Goal: Complete application form

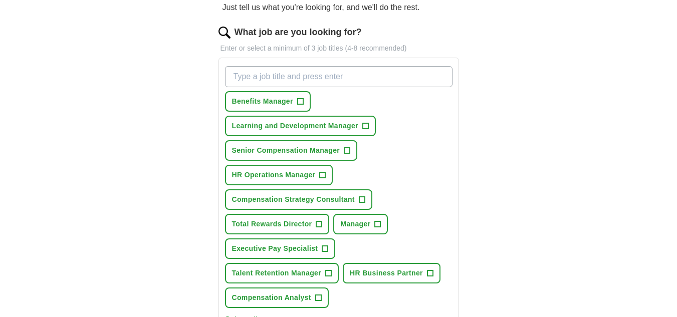
scroll to position [114, 0]
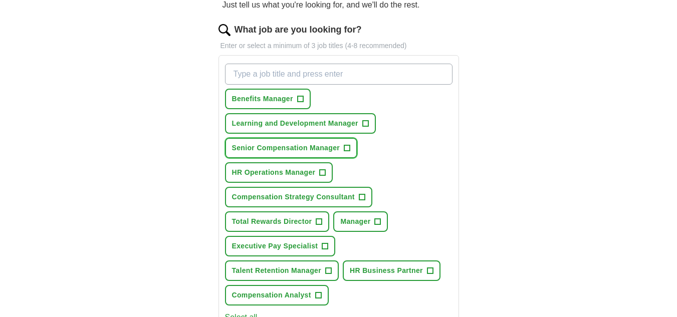
click at [311, 151] on span "Senior Compensation Manager" at bounding box center [286, 148] width 108 height 11
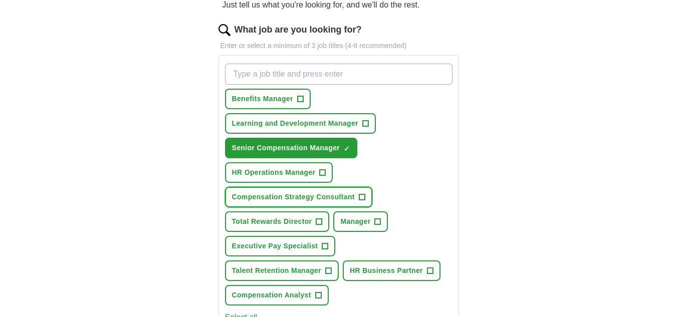
click at [296, 202] on span "Compensation Strategy Consultant" at bounding box center [293, 197] width 123 height 11
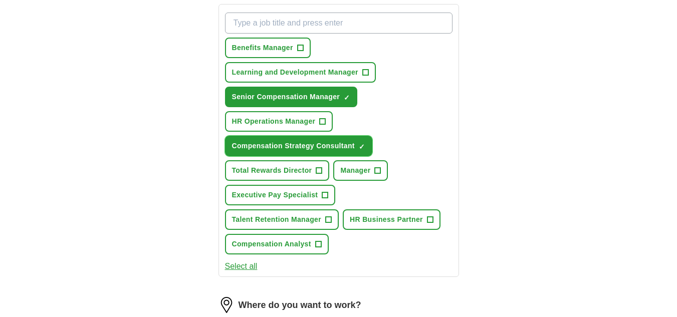
scroll to position [169, 0]
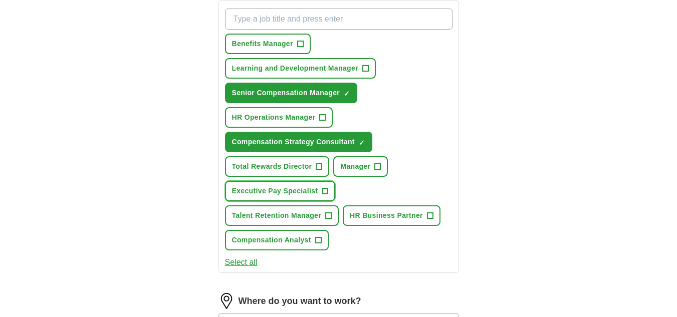
click at [294, 195] on span "Executive Pay Specialist" at bounding box center [275, 191] width 86 height 11
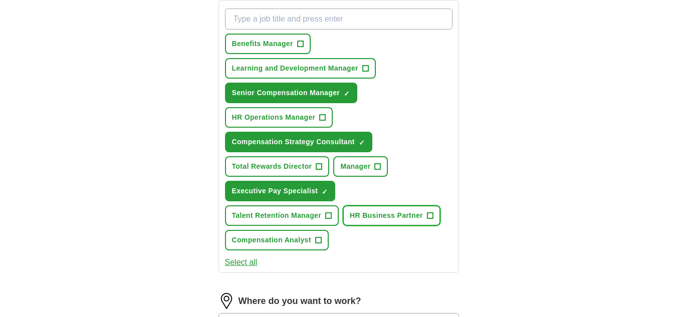
click at [383, 215] on span "HR Business Partner" at bounding box center [386, 215] width 73 height 11
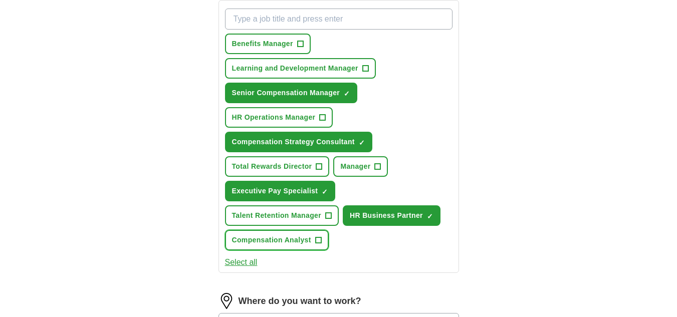
click at [289, 245] on span "Compensation Analyst" at bounding box center [271, 240] width 79 height 11
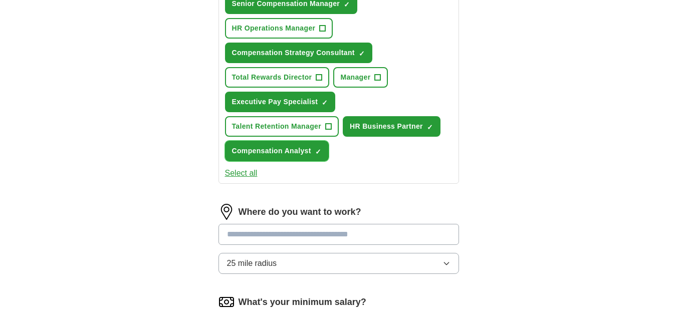
scroll to position [307, 0]
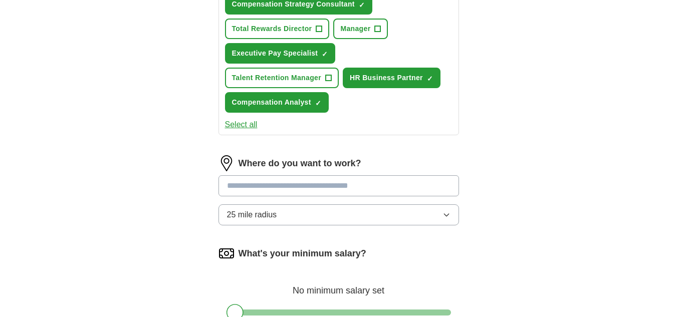
click at [283, 192] on input at bounding box center [338, 185] width 240 height 21
type input "******"
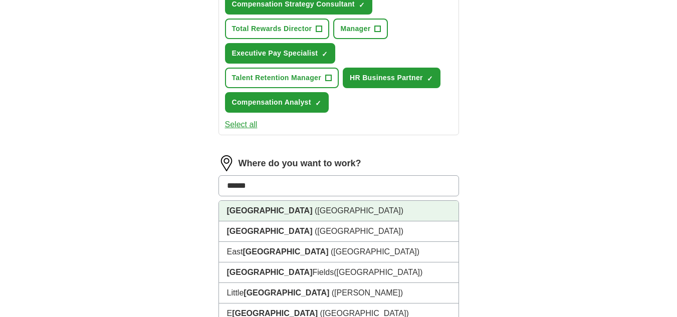
click at [277, 207] on li "[GEOGRAPHIC_DATA] ([GEOGRAPHIC_DATA])" at bounding box center [338, 211] width 239 height 21
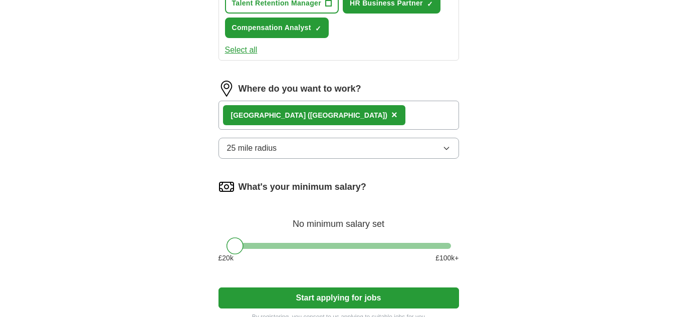
scroll to position [382, 0]
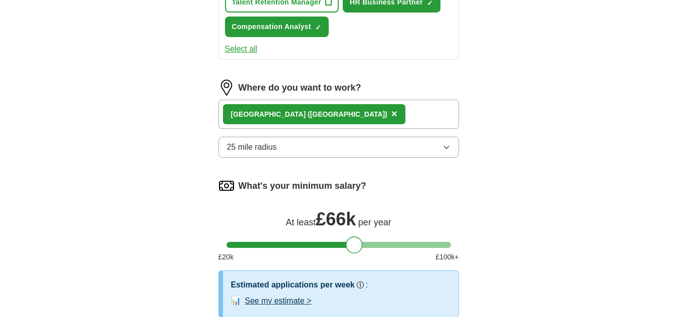
drag, startPoint x: 238, startPoint y: 245, endPoint x: 357, endPoint y: 245, distance: 118.7
click at [357, 245] on div at bounding box center [354, 244] width 17 height 17
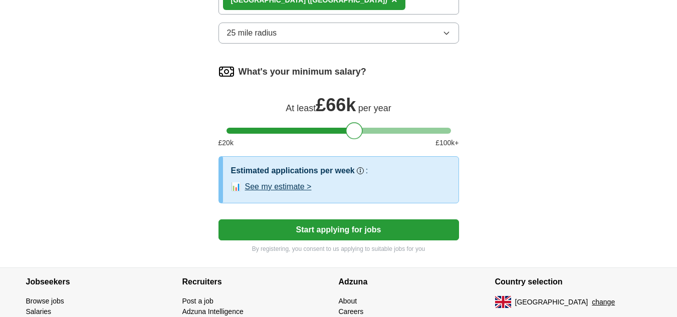
scroll to position [500, 0]
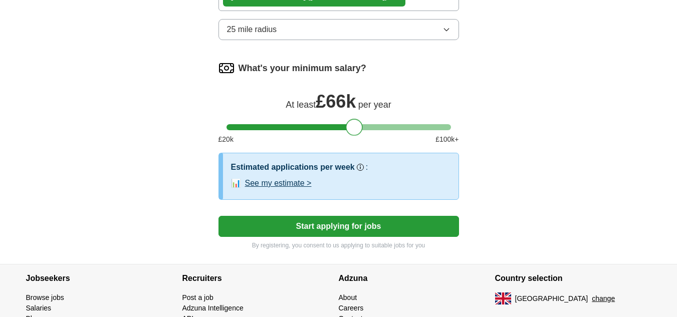
click at [271, 183] on button "See my estimate >" at bounding box center [278, 183] width 67 height 12
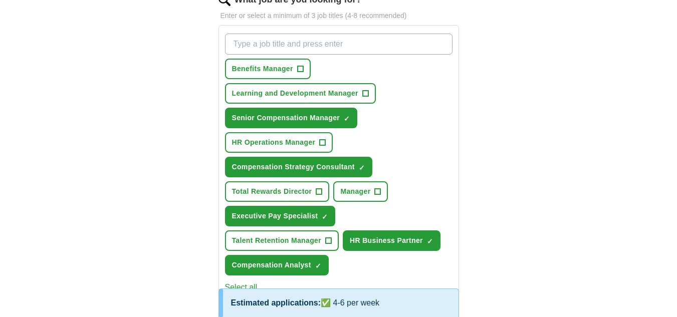
scroll to position [144, 0]
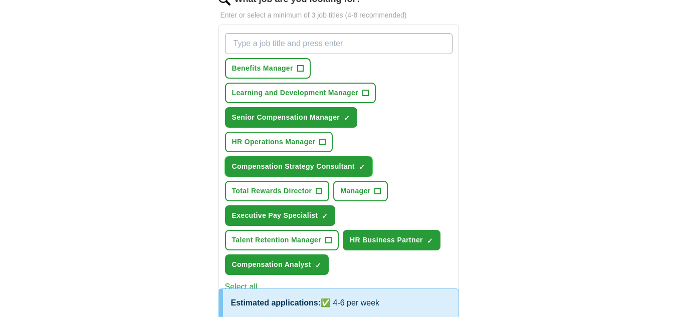
click at [0, 0] on span "×" at bounding box center [0, 0] width 0 height 0
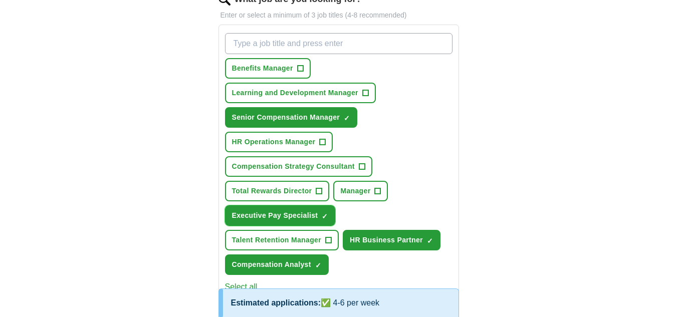
click at [0, 0] on span "×" at bounding box center [0, 0] width 0 height 0
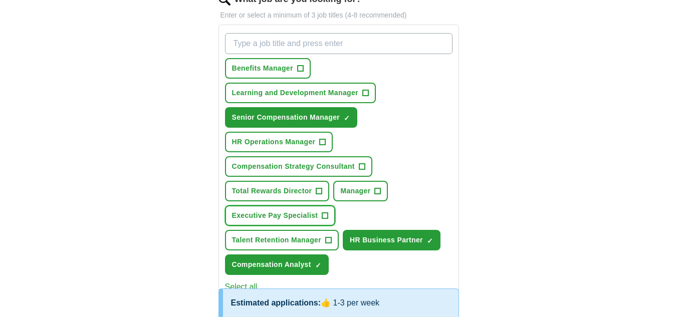
click at [326, 213] on span "+" at bounding box center [325, 216] width 6 height 8
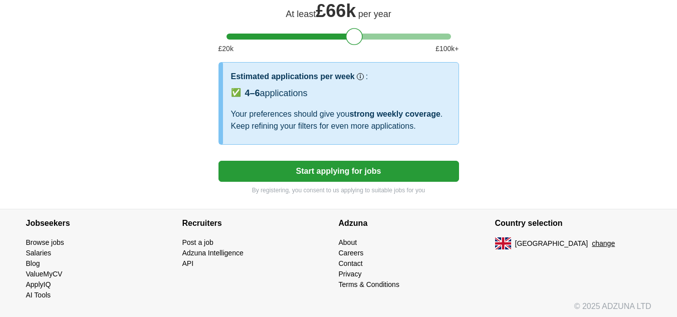
scroll to position [591, 0]
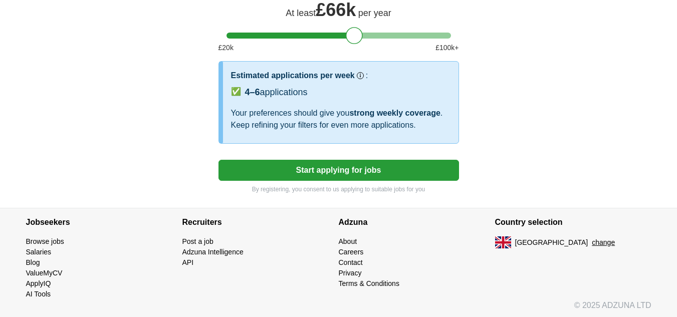
click at [339, 165] on button "Start applying for jobs" at bounding box center [338, 170] width 240 height 21
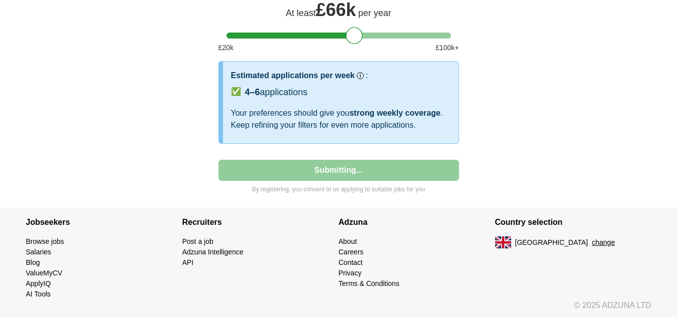
select select "**"
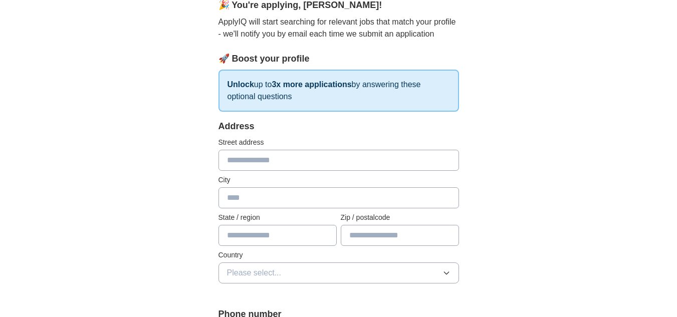
scroll to position [99, 0]
click at [238, 156] on input "text" at bounding box center [338, 159] width 240 height 21
type input "**********"
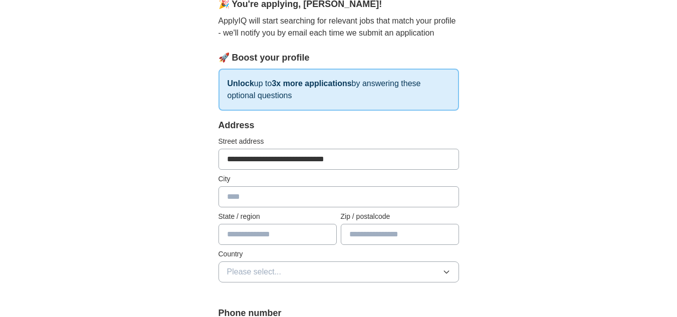
type input "******"
type input "*******"
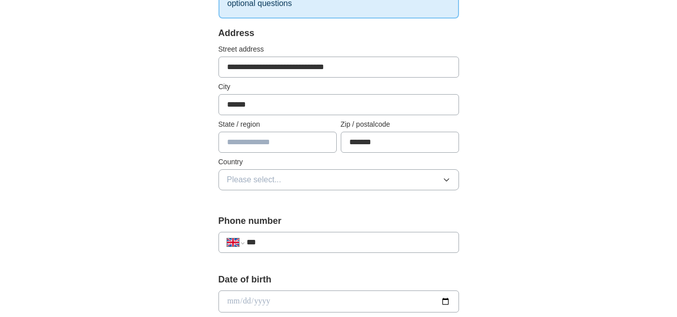
scroll to position [192, 0]
drag, startPoint x: 299, startPoint y: 66, endPoint x: 80, endPoint y: 73, distance: 219.5
click at [80, 73] on div "**********" at bounding box center [338, 287] width 641 height 898
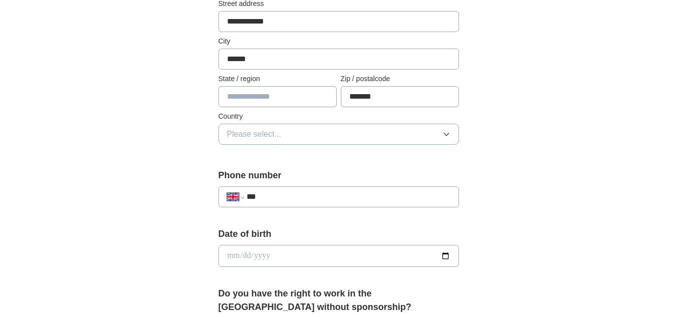
scroll to position [237, 0]
type input "**********"
click at [268, 132] on span "Please select..." at bounding box center [254, 134] width 55 height 12
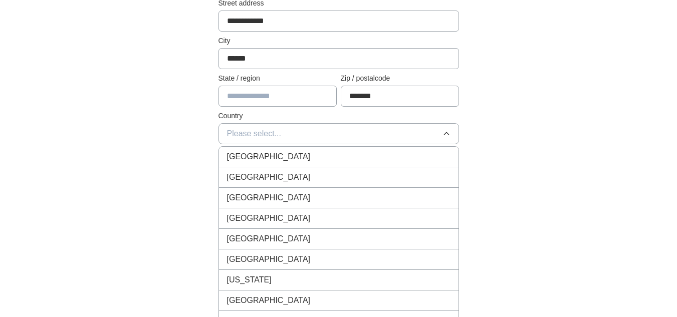
click at [265, 159] on span "[GEOGRAPHIC_DATA]" at bounding box center [269, 157] width 84 height 12
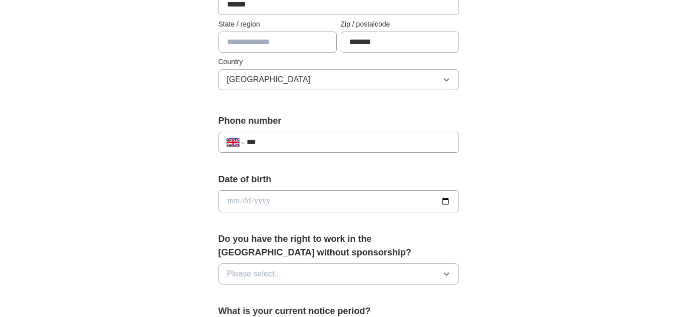
scroll to position [292, 0]
click at [290, 136] on input "***" at bounding box center [347, 141] width 203 height 12
type input "**********"
click at [280, 201] on input "date" at bounding box center [338, 200] width 240 height 22
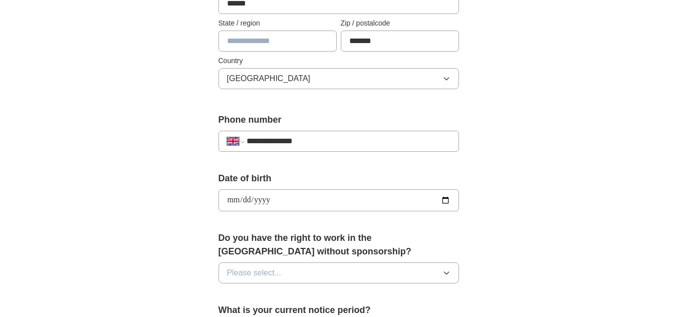
type input "**********"
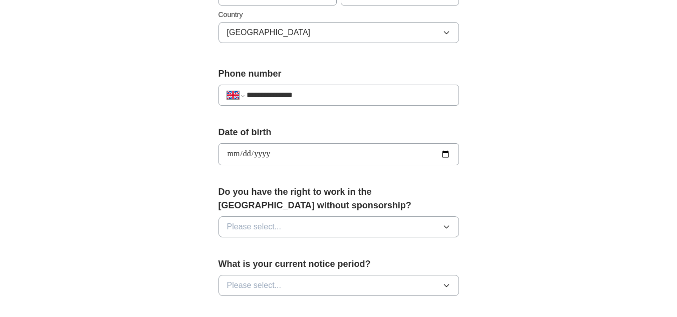
scroll to position [339, 0]
click at [281, 220] on button "Please select..." at bounding box center [338, 226] width 240 height 21
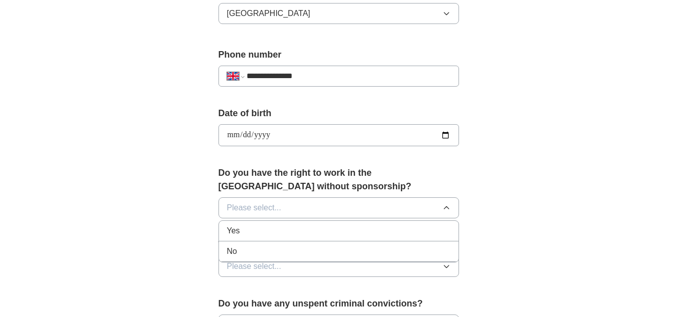
scroll to position [359, 0]
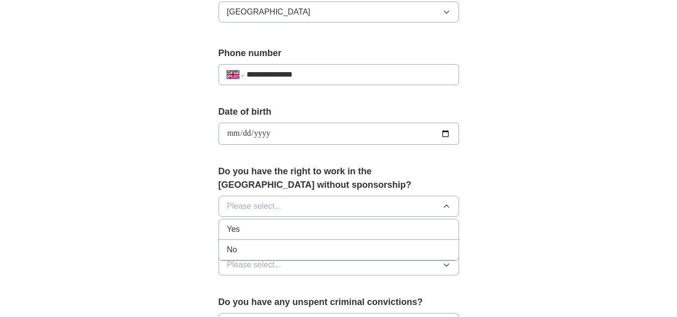
click at [241, 222] on li "Yes" at bounding box center [338, 229] width 239 height 21
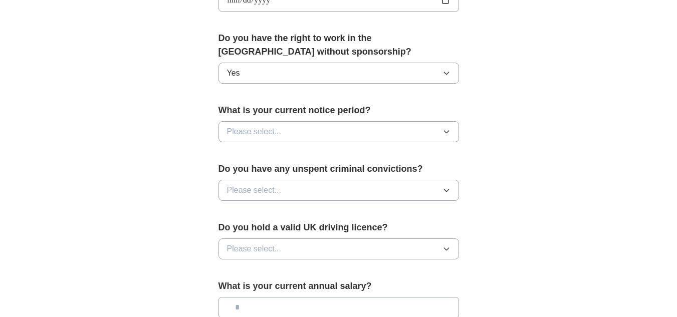
scroll to position [493, 0]
click at [248, 127] on span "Please select..." at bounding box center [254, 131] width 55 height 12
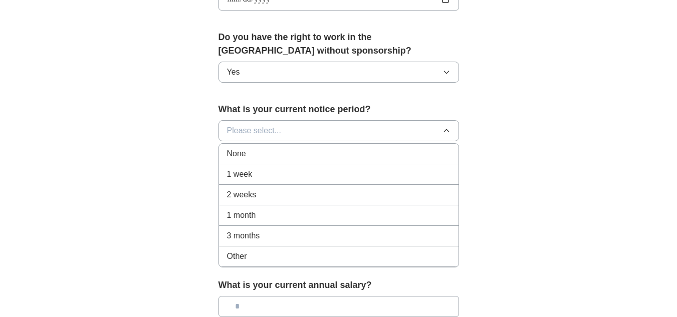
click at [254, 158] on div "None" at bounding box center [338, 154] width 223 height 12
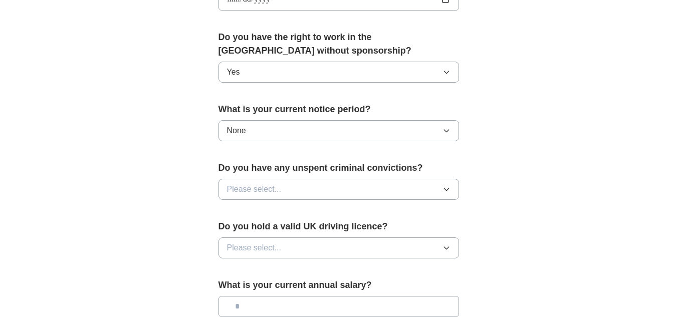
click at [259, 187] on span "Please select..." at bounding box center [254, 189] width 55 height 12
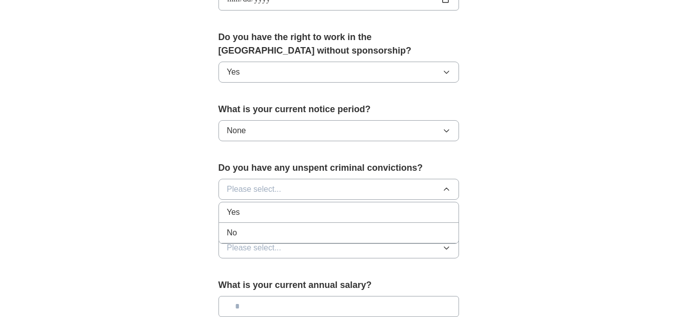
click at [259, 234] on div "No" at bounding box center [338, 233] width 223 height 12
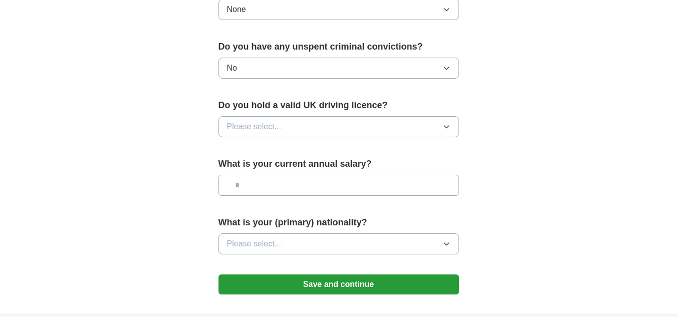
scroll to position [616, 0]
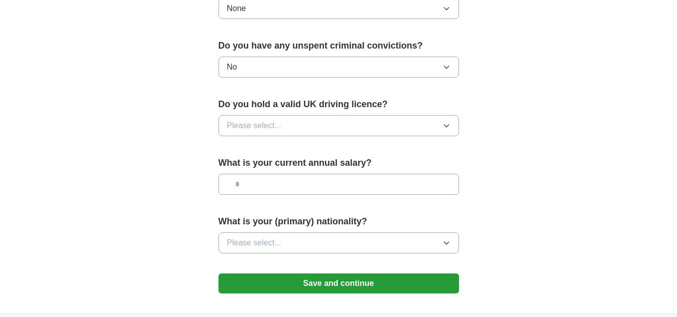
click at [267, 129] on span "Please select..." at bounding box center [254, 126] width 55 height 12
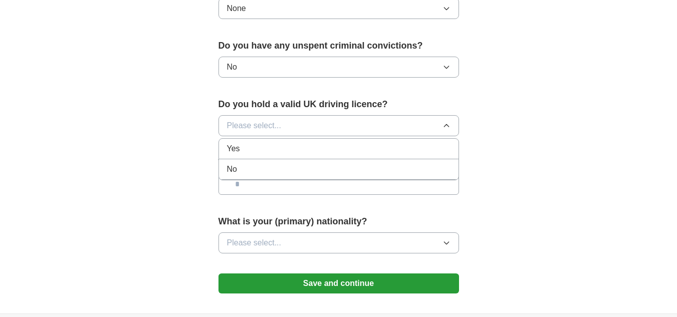
click at [270, 156] on li "Yes" at bounding box center [338, 149] width 239 height 21
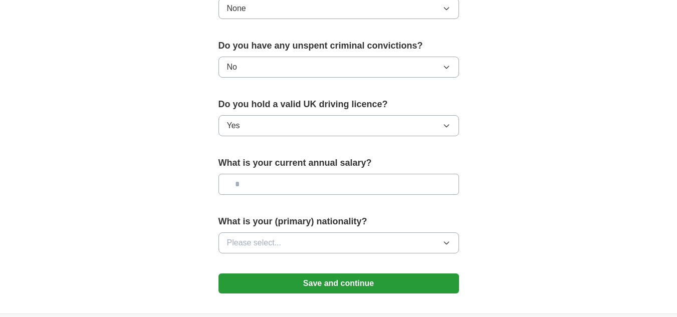
click at [275, 182] on input "text" at bounding box center [338, 184] width 240 height 21
click at [279, 128] on button "Yes" at bounding box center [338, 125] width 240 height 21
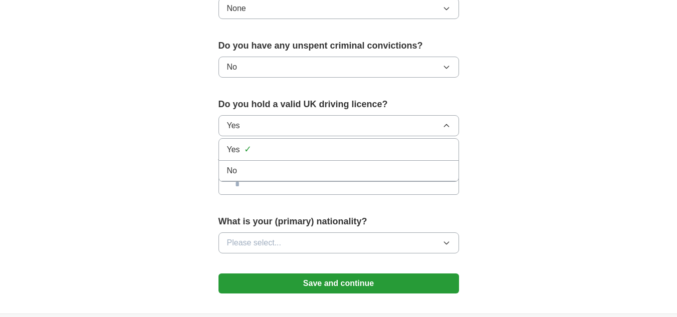
click at [264, 166] on div "No" at bounding box center [338, 171] width 223 height 12
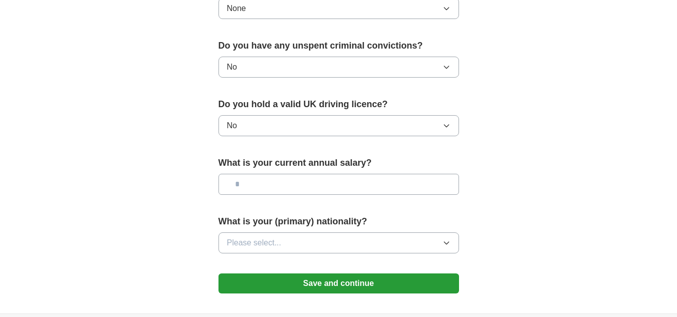
click at [280, 179] on input "text" at bounding box center [338, 184] width 240 height 21
click at [286, 123] on button "No" at bounding box center [338, 125] width 240 height 21
click at [288, 182] on input "text" at bounding box center [338, 184] width 240 height 21
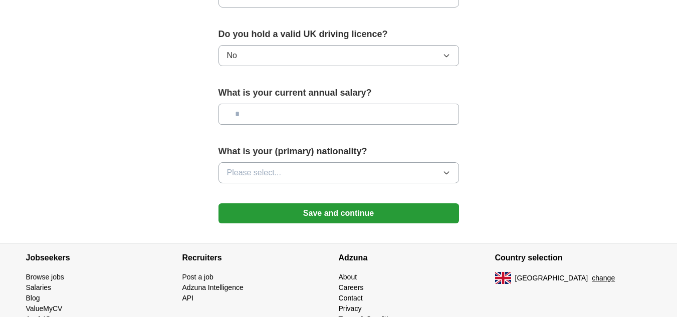
scroll to position [686, 0]
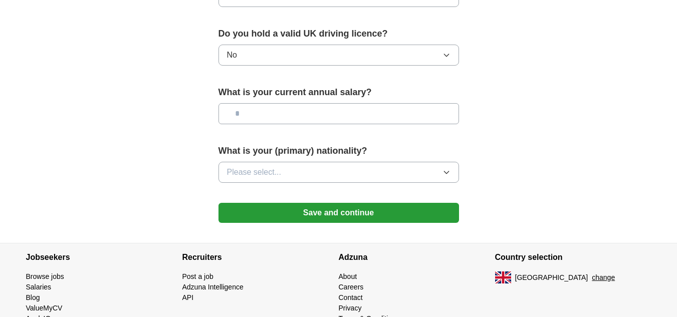
click at [264, 172] on span "Please select..." at bounding box center [254, 172] width 55 height 12
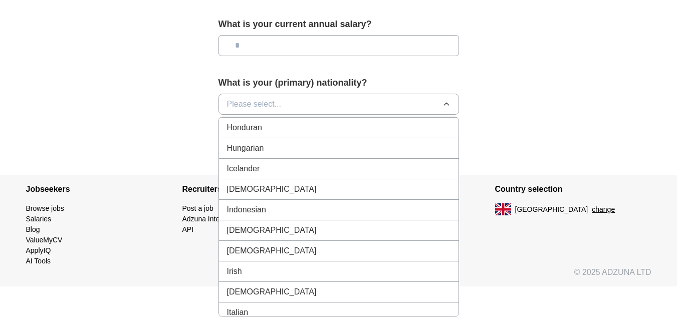
scroll to position [1580, 0]
click at [255, 187] on div "[DEMOGRAPHIC_DATA]" at bounding box center [338, 190] width 223 height 12
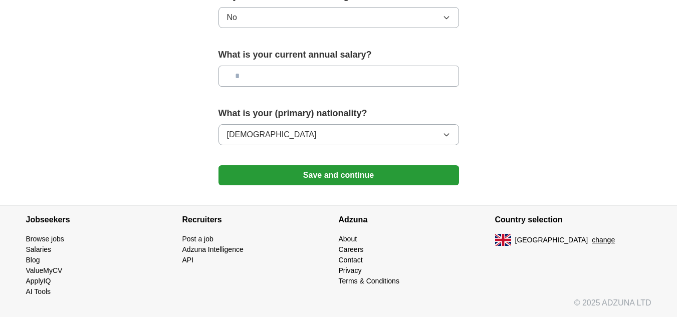
scroll to position [724, 0]
click at [355, 170] on button "Save and continue" at bounding box center [338, 175] width 240 height 20
